Goal: Information Seeking & Learning: Learn about a topic

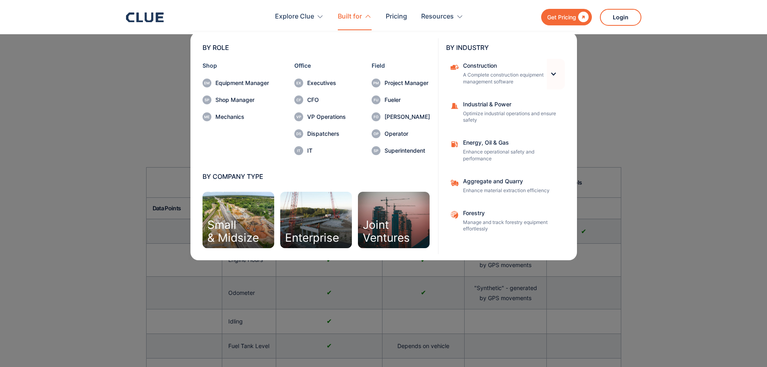
click at [554, 74] on div at bounding box center [553, 74] width 7 height 7
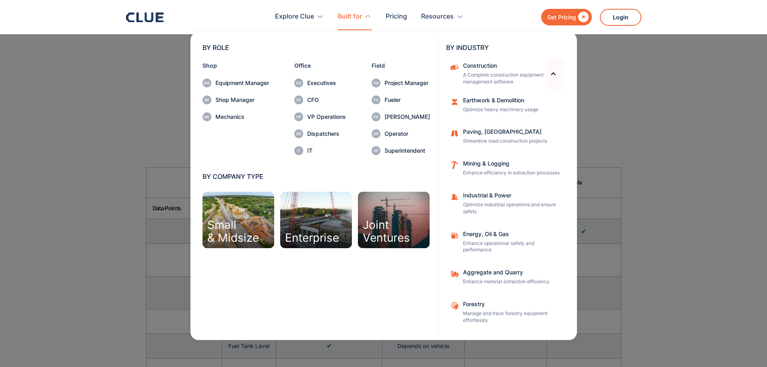
click at [554, 74] on div at bounding box center [553, 74] width 7 height 7
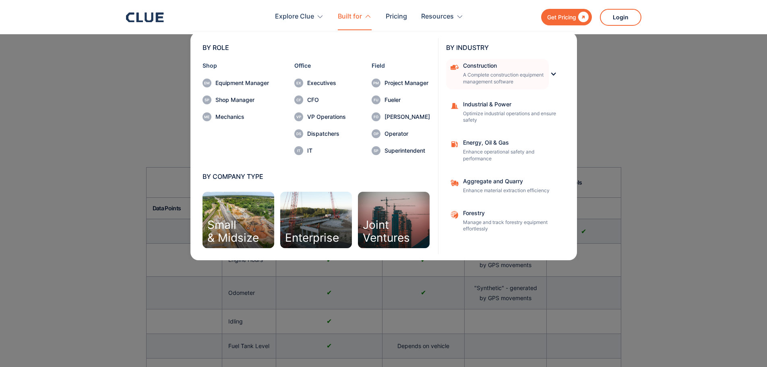
click at [471, 65] on div "Construction" at bounding box center [503, 66] width 81 height 6
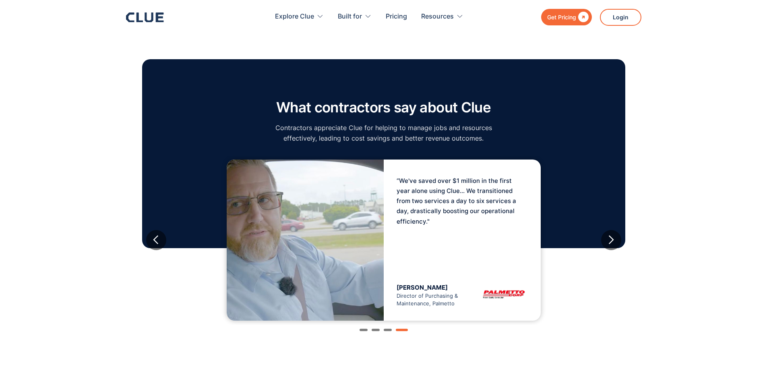
scroll to position [2860, 0]
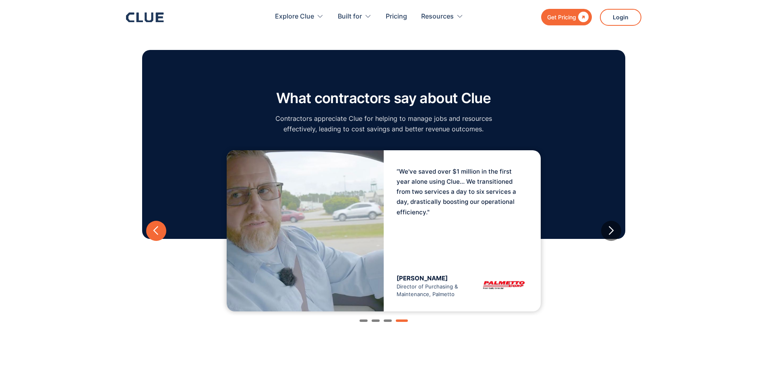
click at [158, 231] on div "previous slide" at bounding box center [156, 231] width 10 height 10
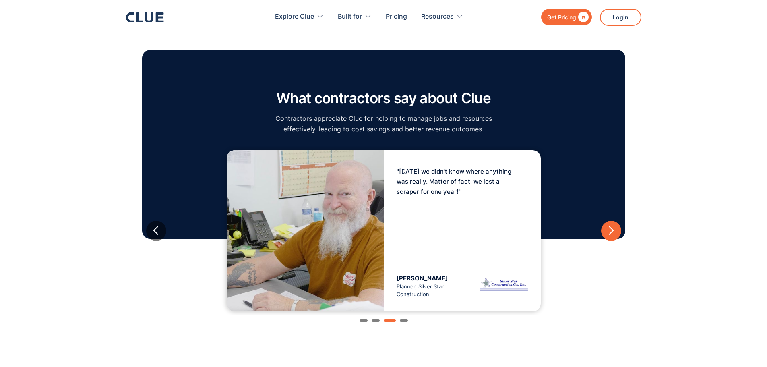
click at [613, 234] on div "next slide" at bounding box center [611, 231] width 10 height 10
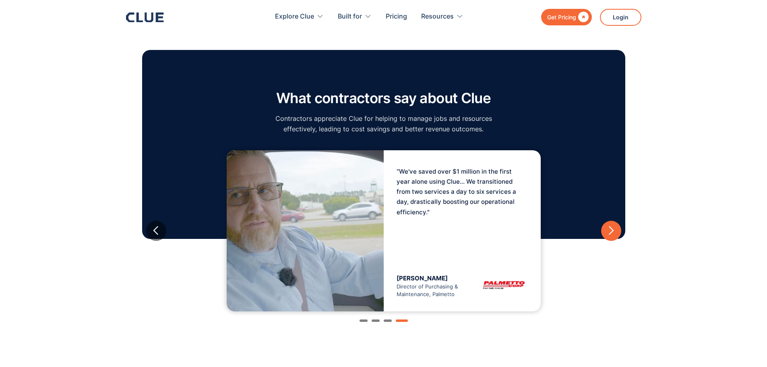
click at [613, 234] on div "next slide" at bounding box center [611, 231] width 10 height 10
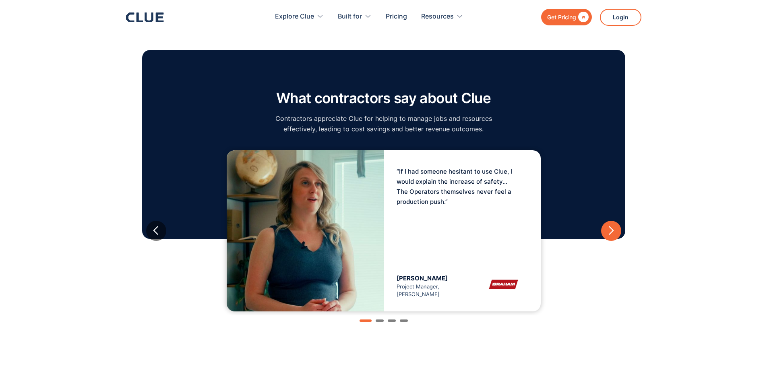
click at [613, 231] on div "next slide" at bounding box center [611, 231] width 10 height 10
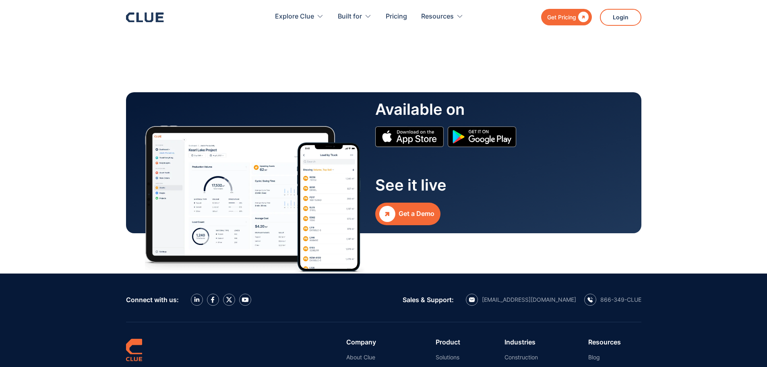
scroll to position [3988, 0]
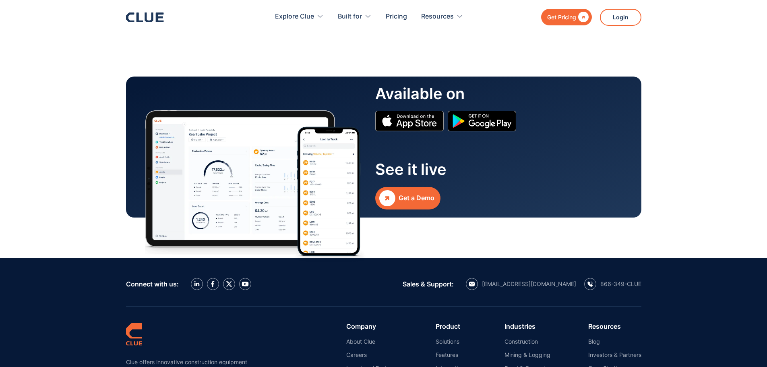
click at [408, 201] on div "Get a Demo" at bounding box center [417, 198] width 36 height 10
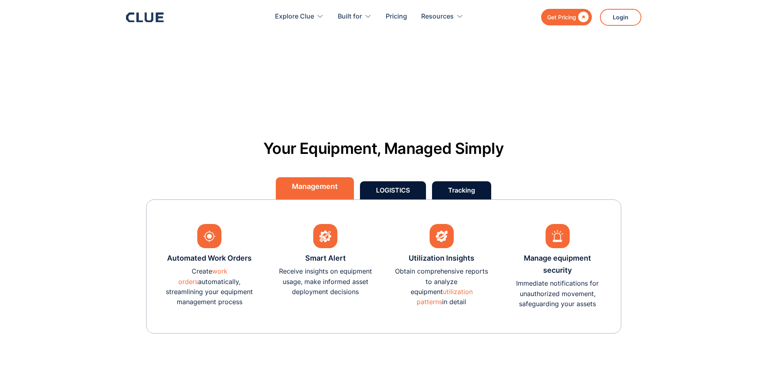
scroll to position [2216, 0]
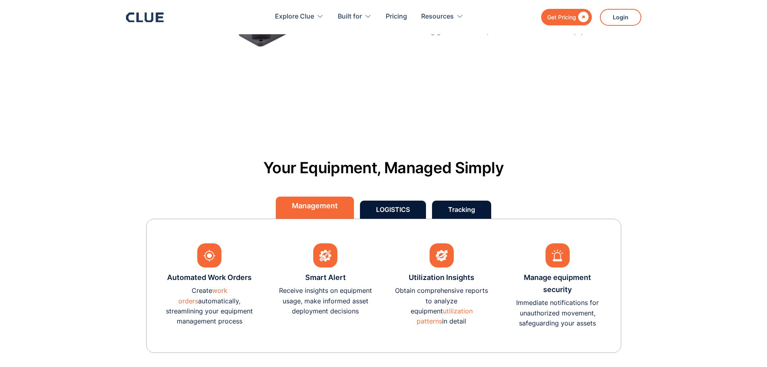
click at [413, 212] on link "LOGISTICS" at bounding box center [393, 210] width 66 height 18
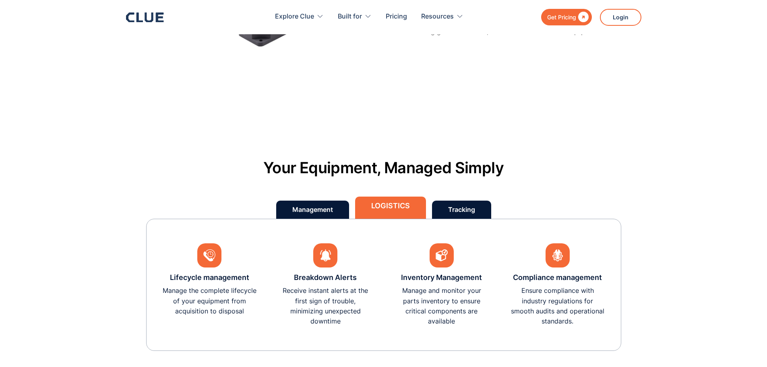
click at [467, 216] on link "Tracking" at bounding box center [461, 210] width 59 height 18
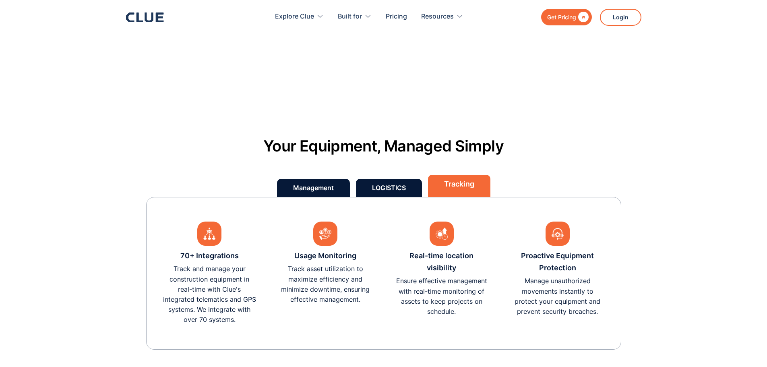
scroll to position [2256, 0]
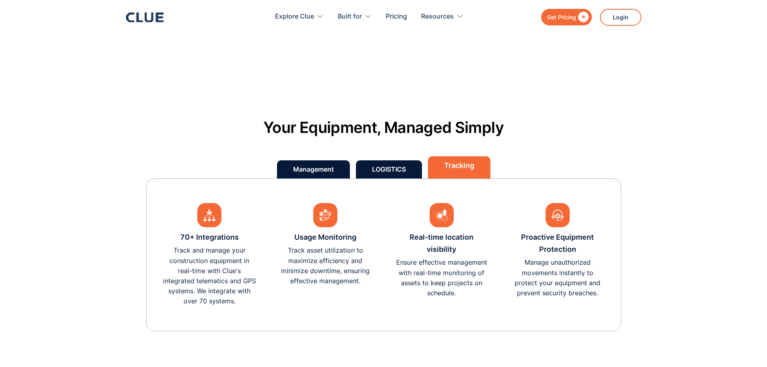
click at [308, 170] on div "Management" at bounding box center [313, 169] width 41 height 10
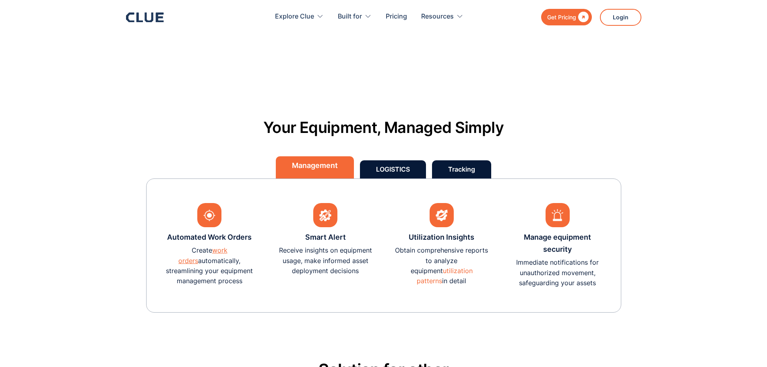
click at [223, 251] on link "work orders" at bounding box center [202, 255] width 49 height 18
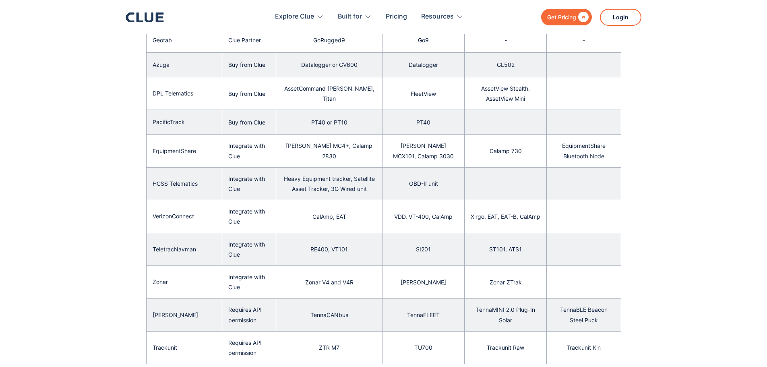
scroll to position [604, 0]
